Goal: Find specific page/section: Find specific page/section

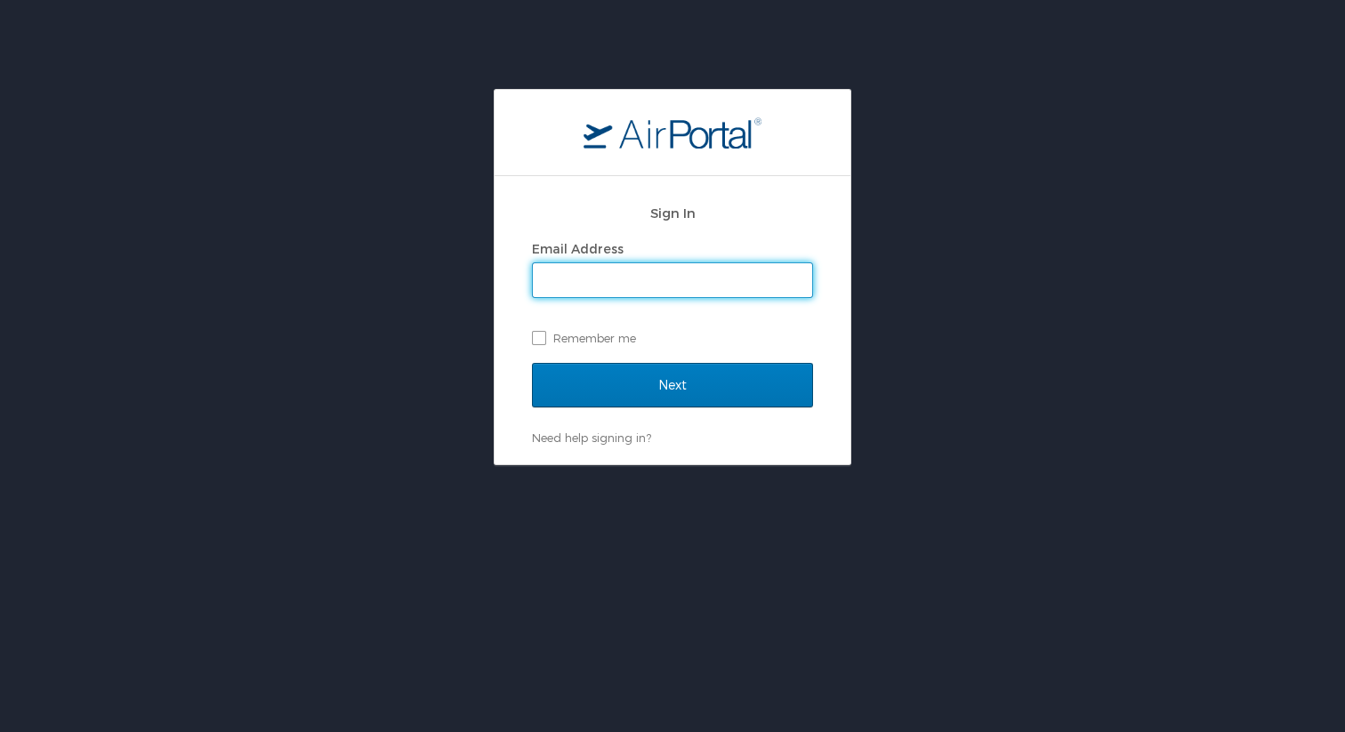
click at [570, 270] on input "Email Address" at bounding box center [672, 280] width 279 height 34
type input "whitney.burchill@cbtravel.com"
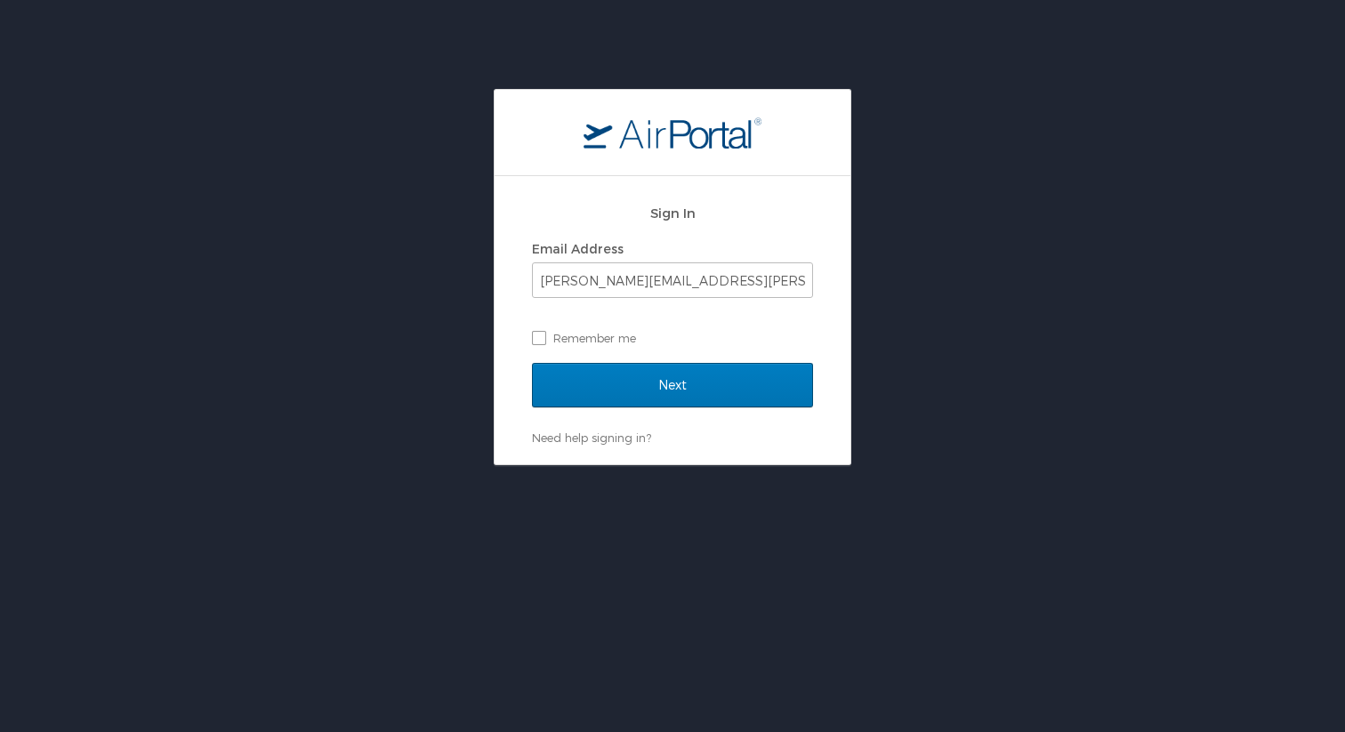
click at [689, 410] on div "Next" at bounding box center [672, 396] width 281 height 67
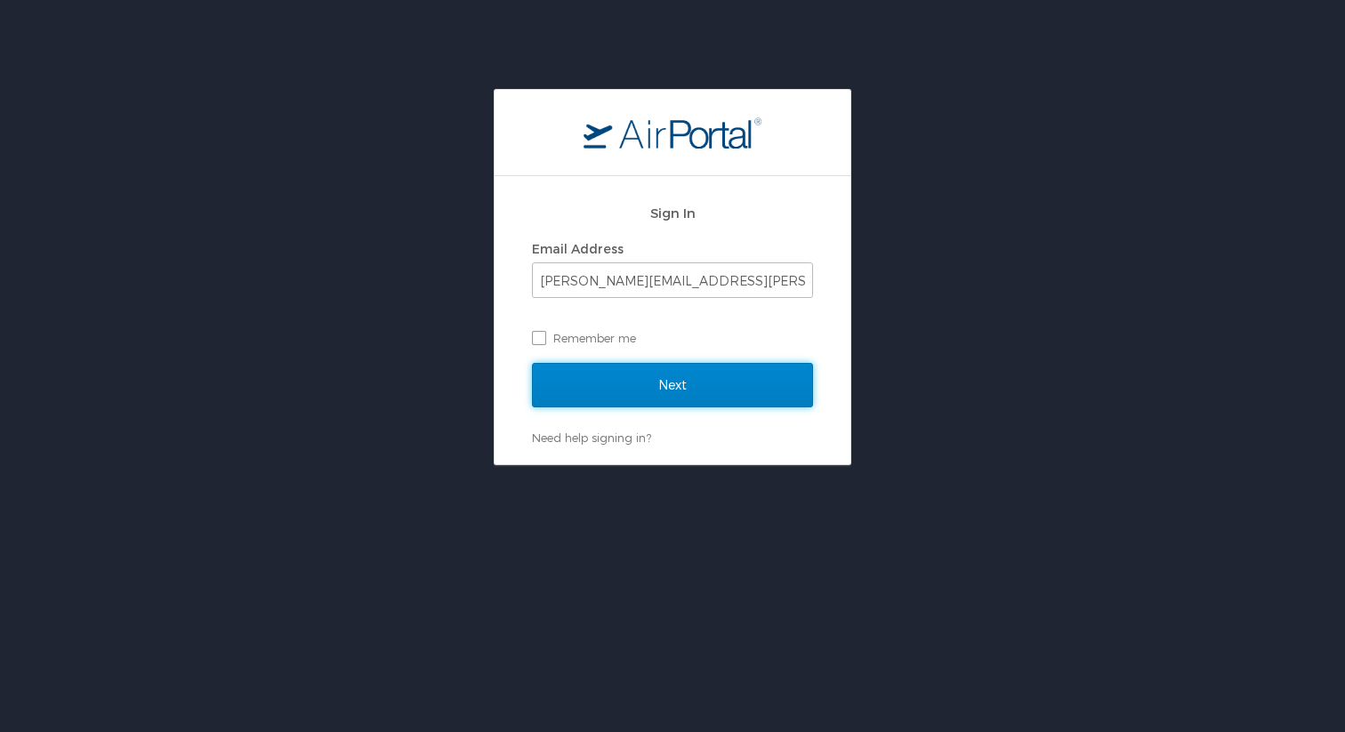
click at [683, 389] on input "Next" at bounding box center [672, 385] width 281 height 44
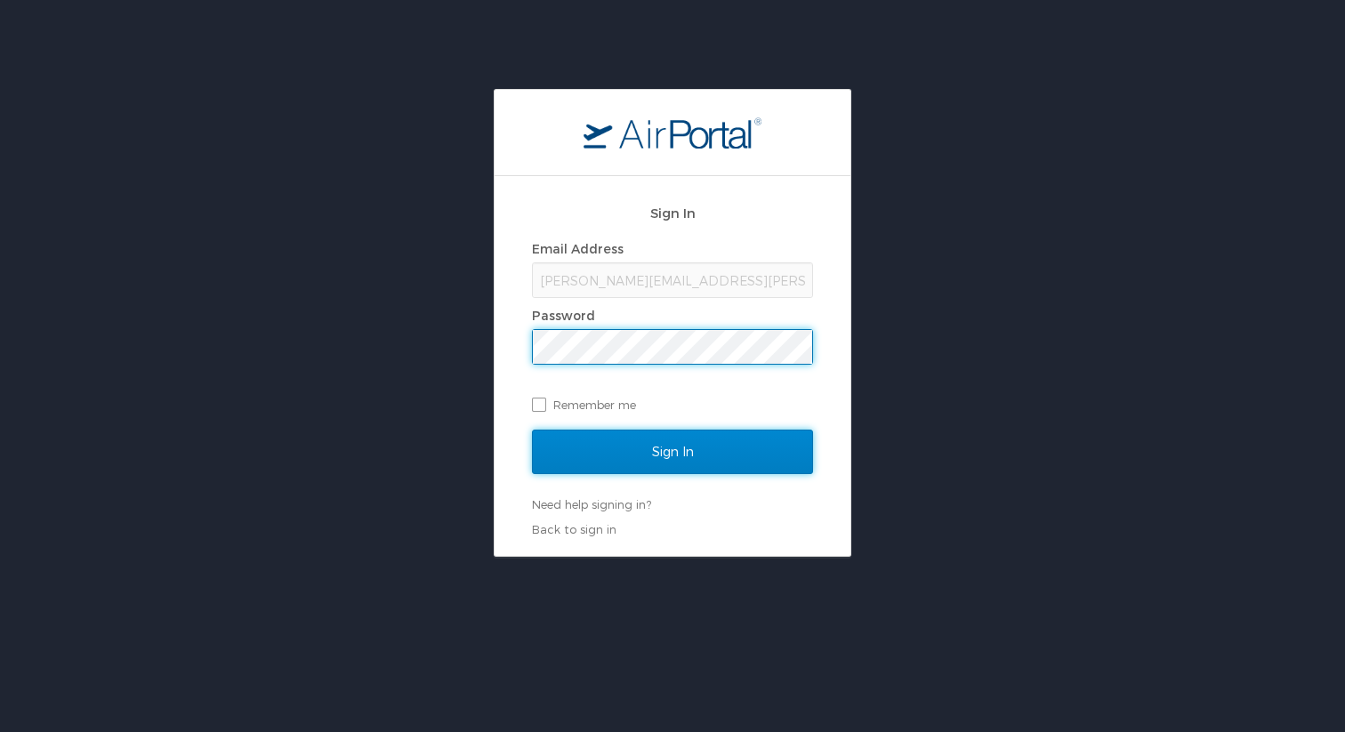
click at [691, 453] on input "Sign In" at bounding box center [672, 452] width 281 height 44
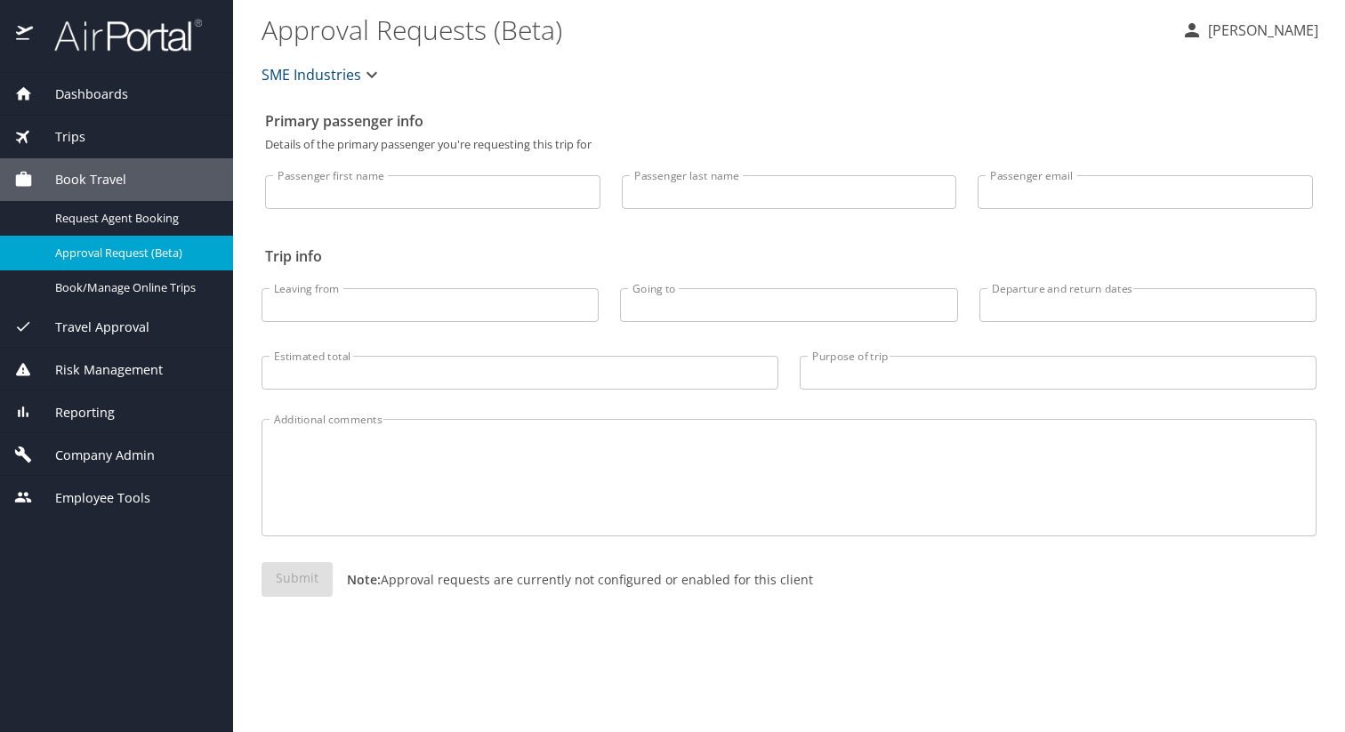
click at [94, 447] on span "Company Admin" at bounding box center [94, 456] width 122 height 20
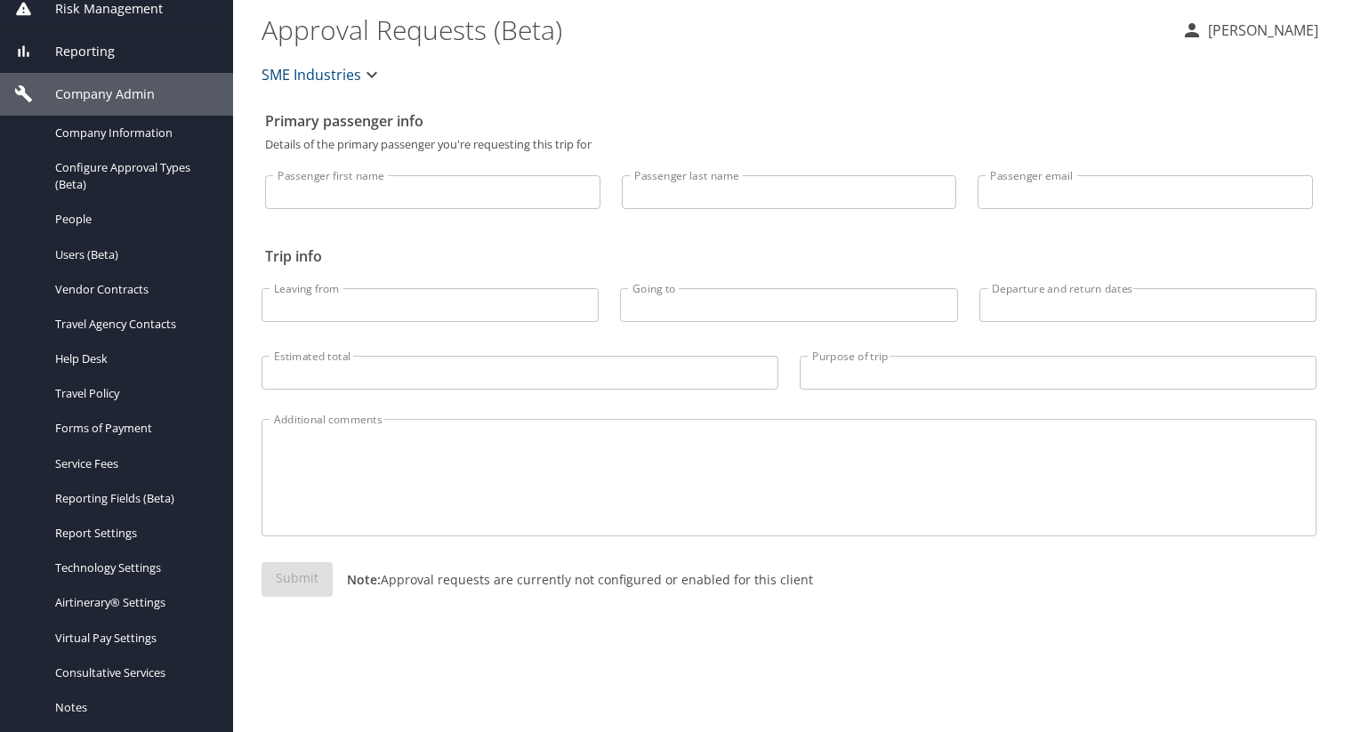
scroll to position [220, 0]
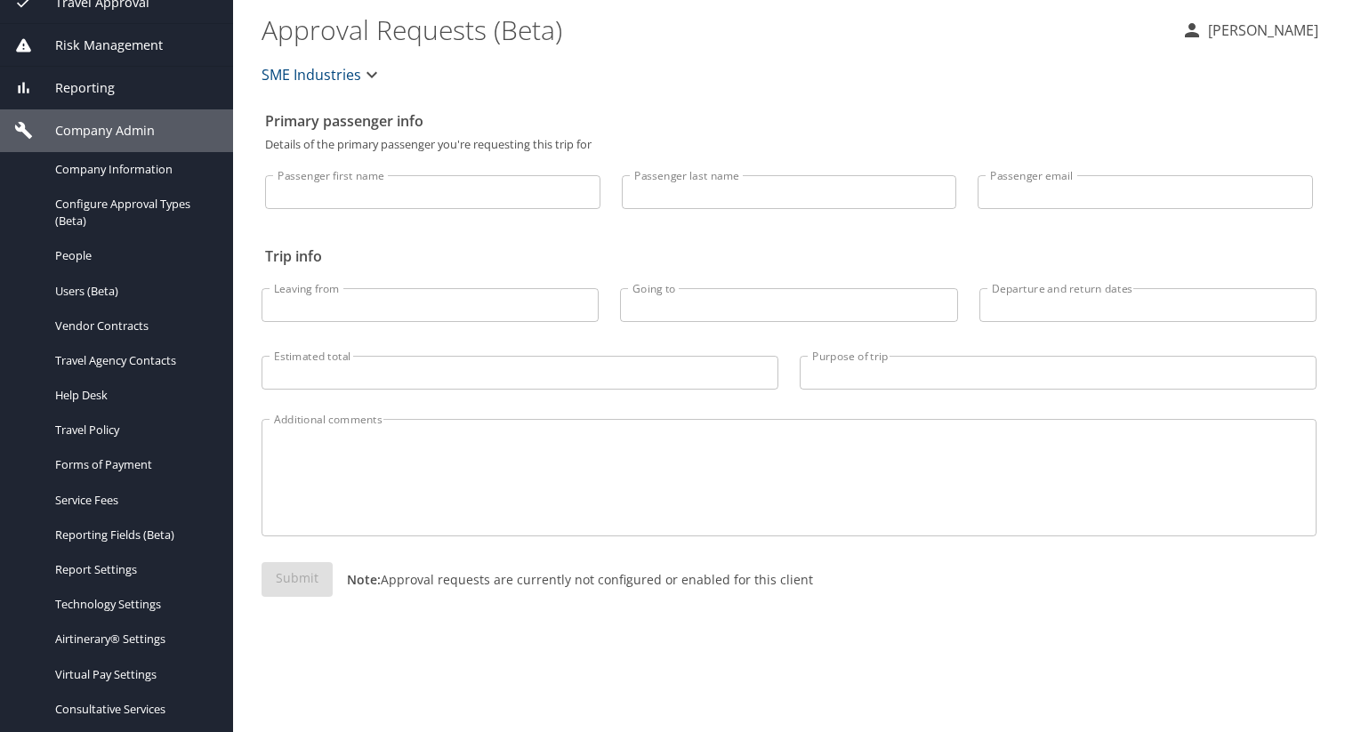
click at [155, 80] on div "Reporting" at bounding box center [116, 88] width 205 height 20
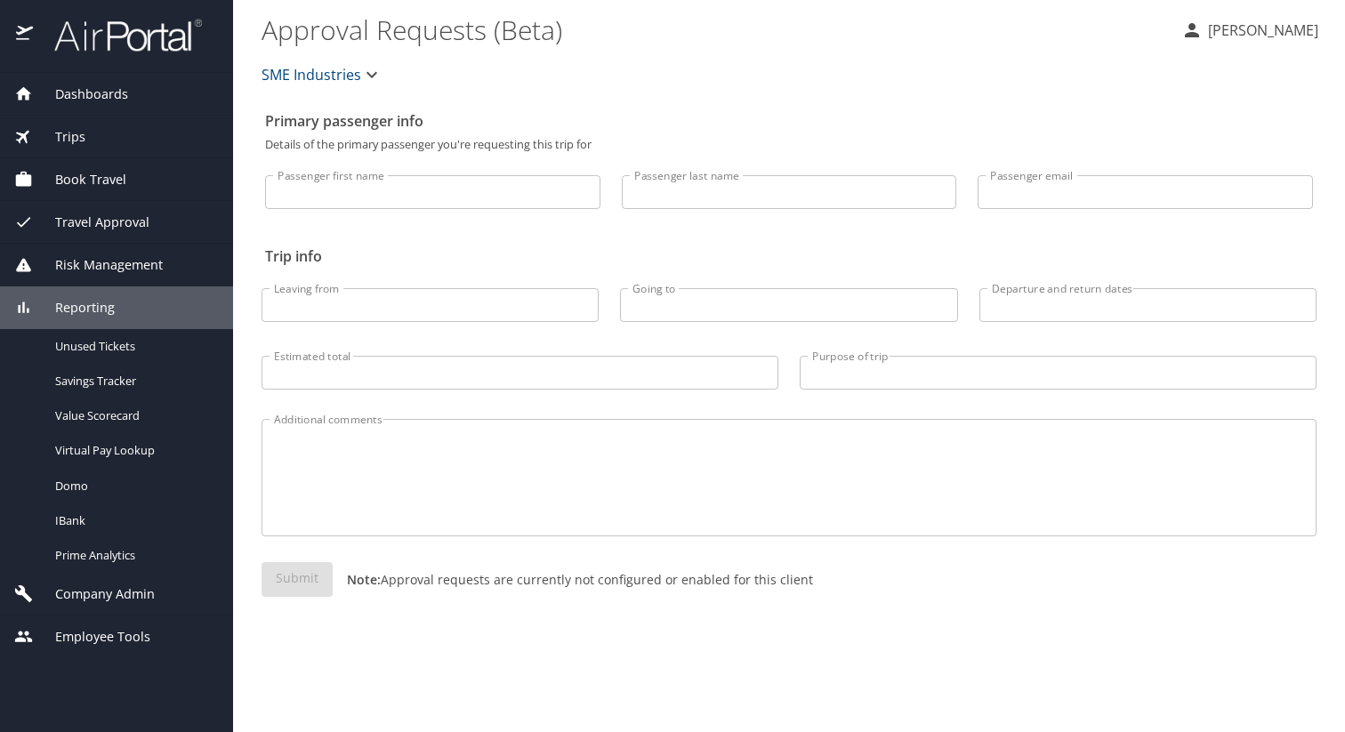
scroll to position [0, 0]
click at [141, 560] on span "Prime Analytics" at bounding box center [133, 555] width 157 height 17
